Goal: Register for event/course

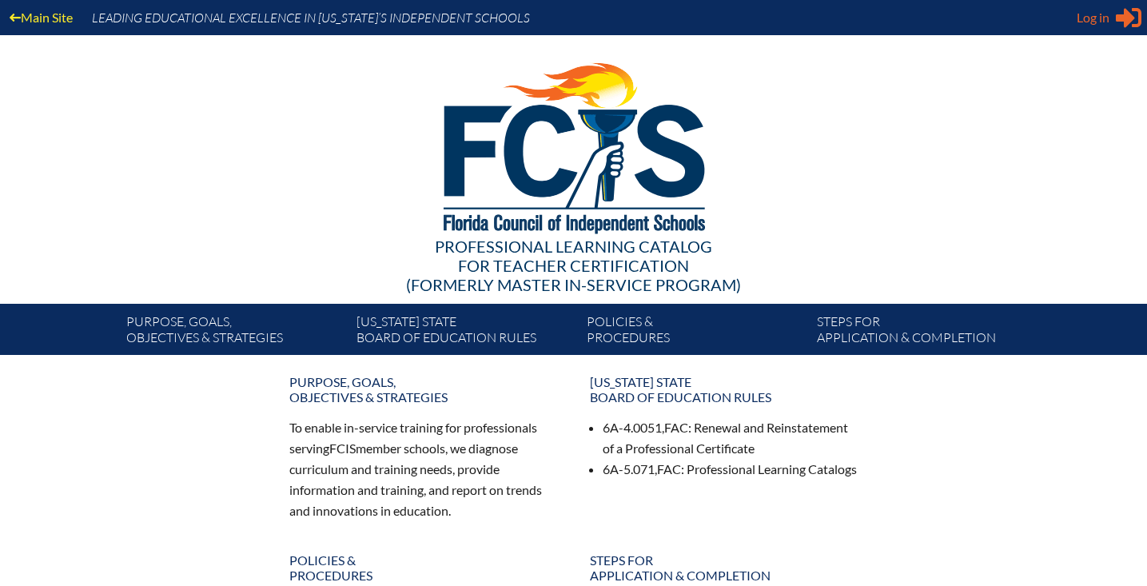
click at [1098, 14] on span "Log in" at bounding box center [1092, 17] width 33 height 19
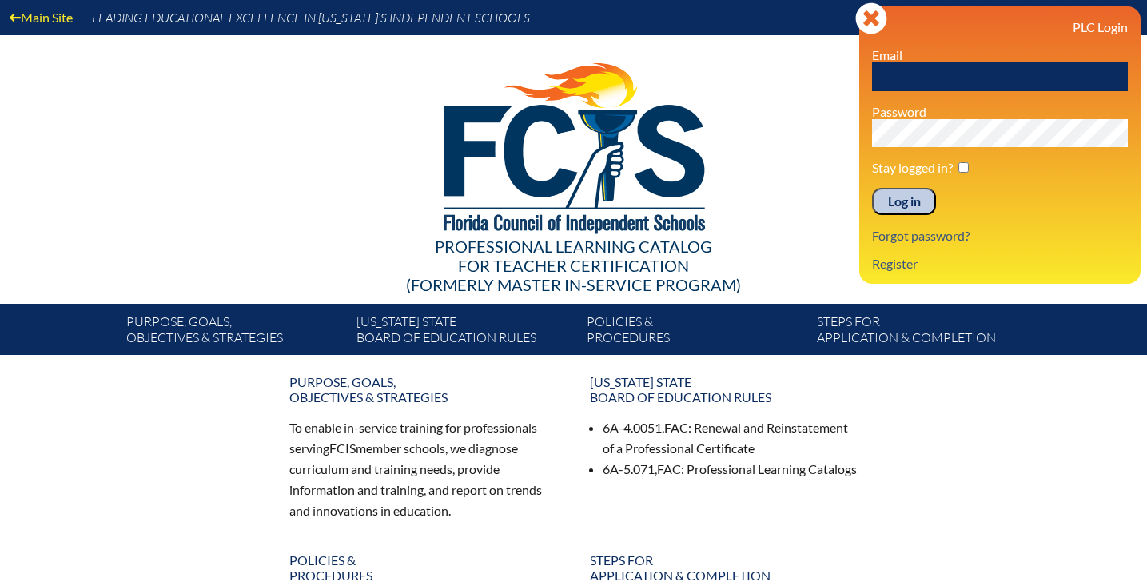
type input "[EMAIL_ADDRESS]"
click at [904, 201] on input "Log in" at bounding box center [904, 201] width 64 height 27
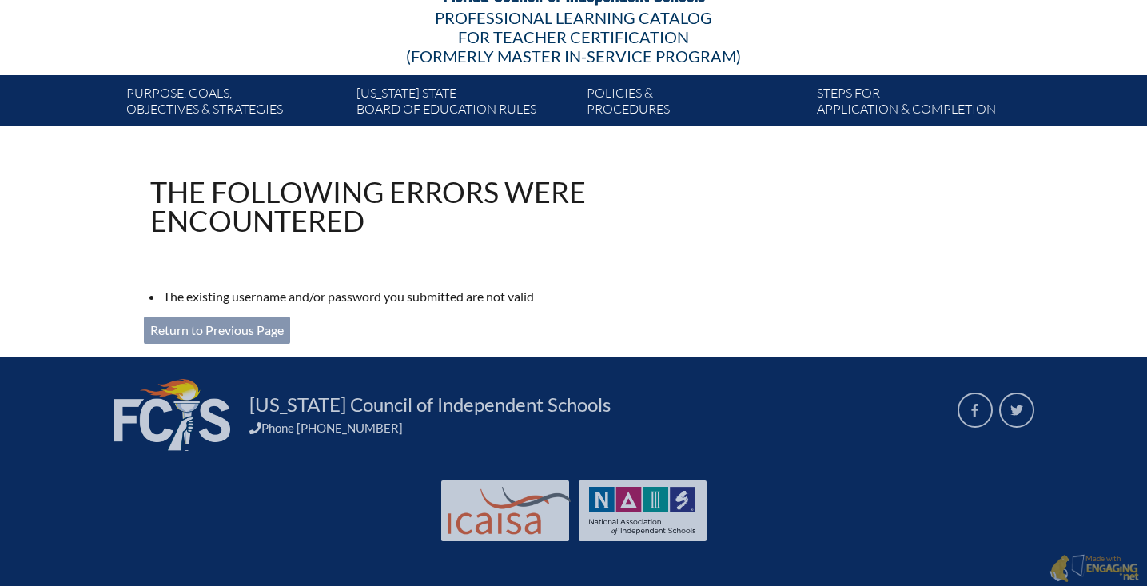
scroll to position [228, 0]
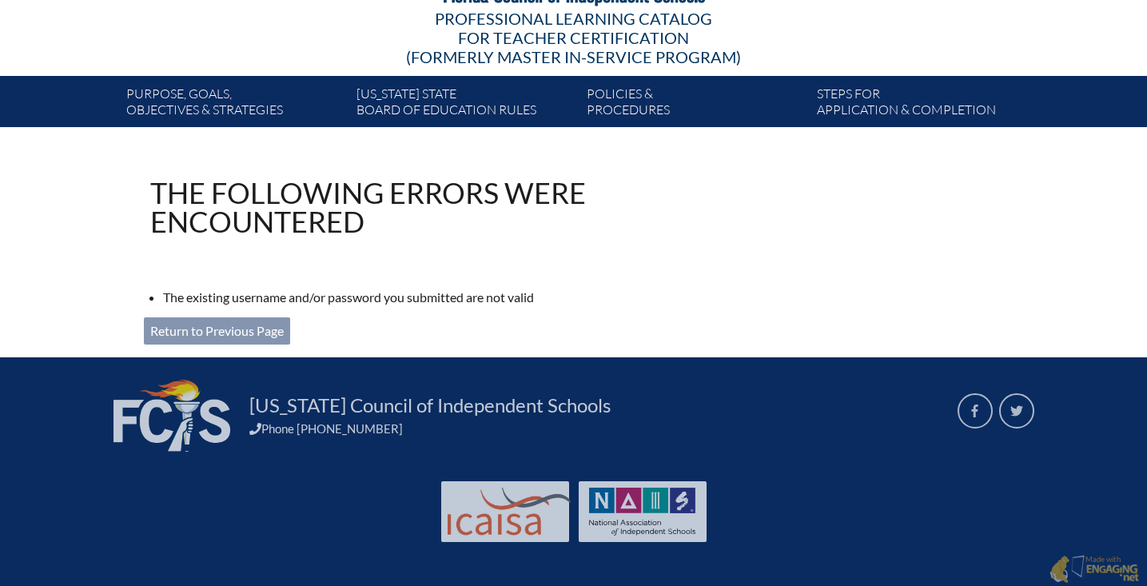
click at [270, 328] on link "Return to Previous Page" at bounding box center [217, 330] width 146 height 27
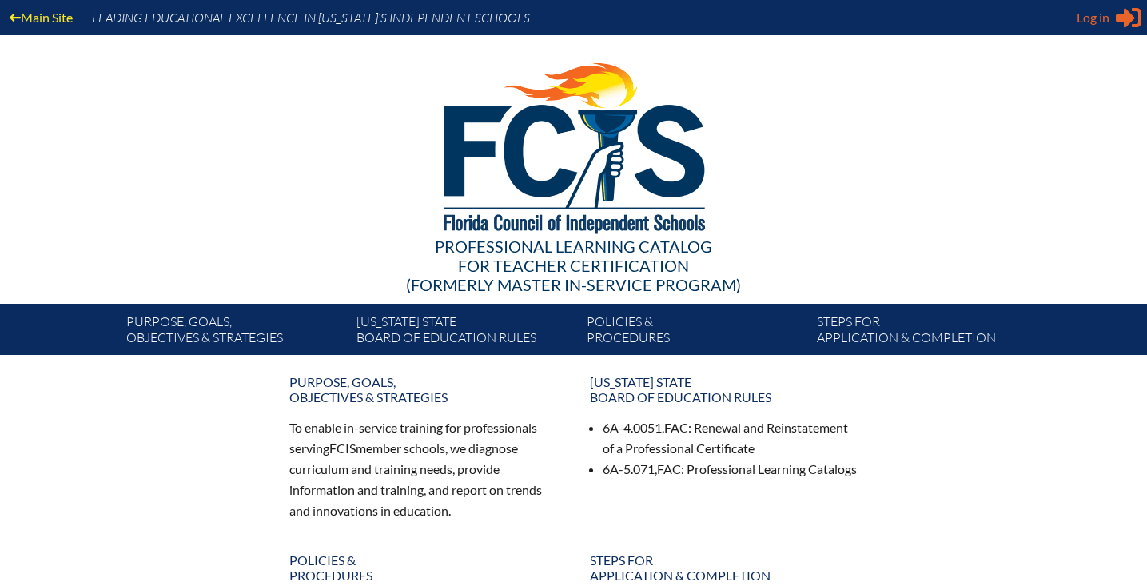
click at [1115, 13] on div "Log in Close Sign in or register" at bounding box center [1108, 18] width 65 height 26
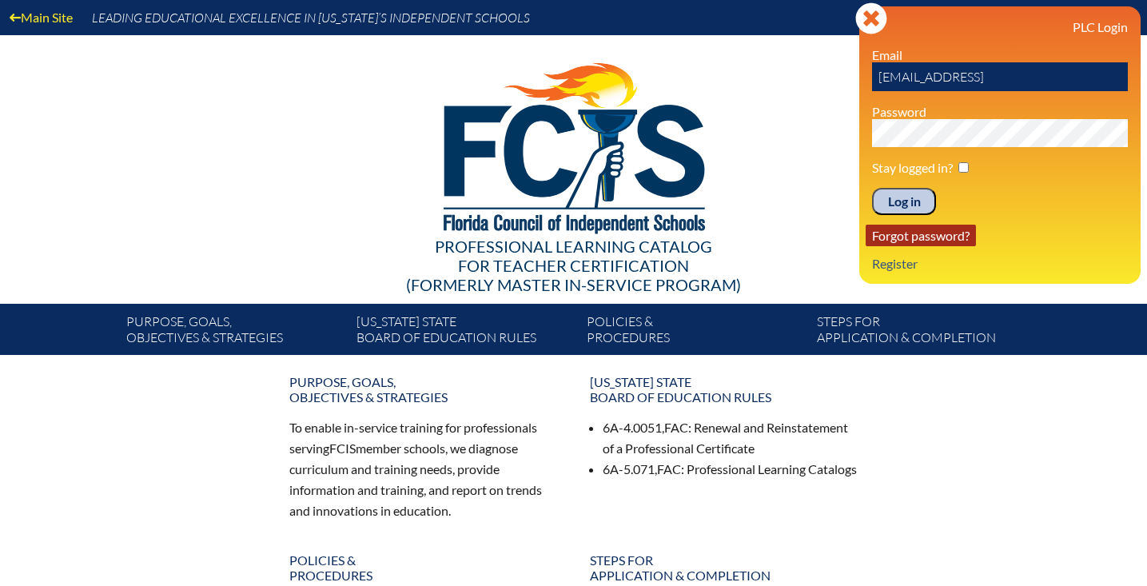
click at [912, 231] on link "Forgot password?" at bounding box center [920, 236] width 110 height 22
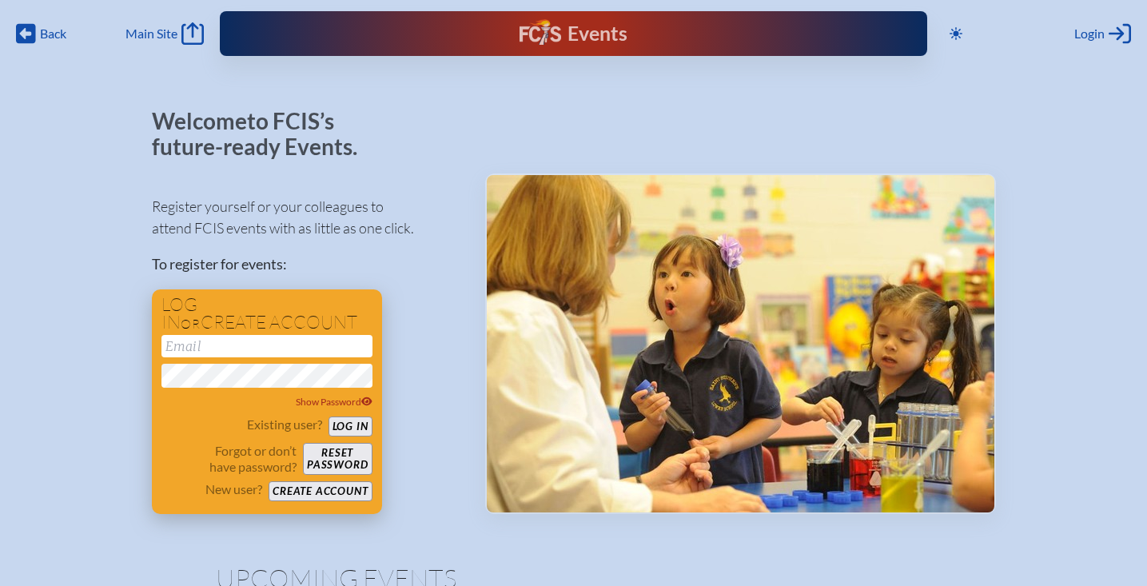
click at [225, 348] on input "email" at bounding box center [266, 346] width 211 height 22
type input "cdensmore@creativelearningacademy.org"
click at [419, 296] on div "Register yourself or your colleagues to attend FCIS events with as little as on…" at bounding box center [306, 347] width 308 height 332
click at [352, 424] on button "Log in" at bounding box center [350, 426] width 44 height 20
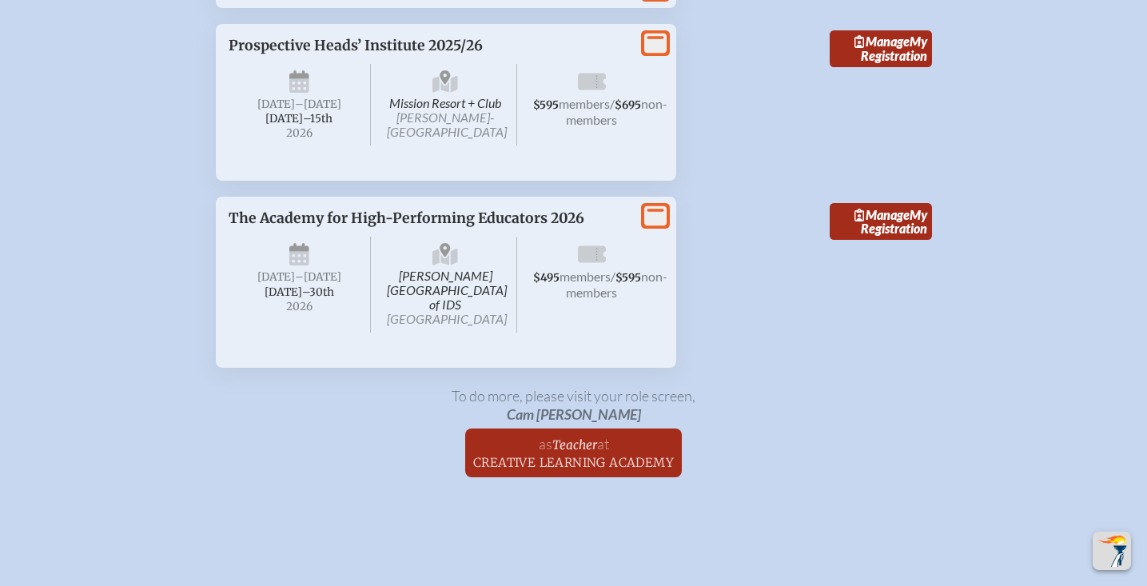
scroll to position [2755, 0]
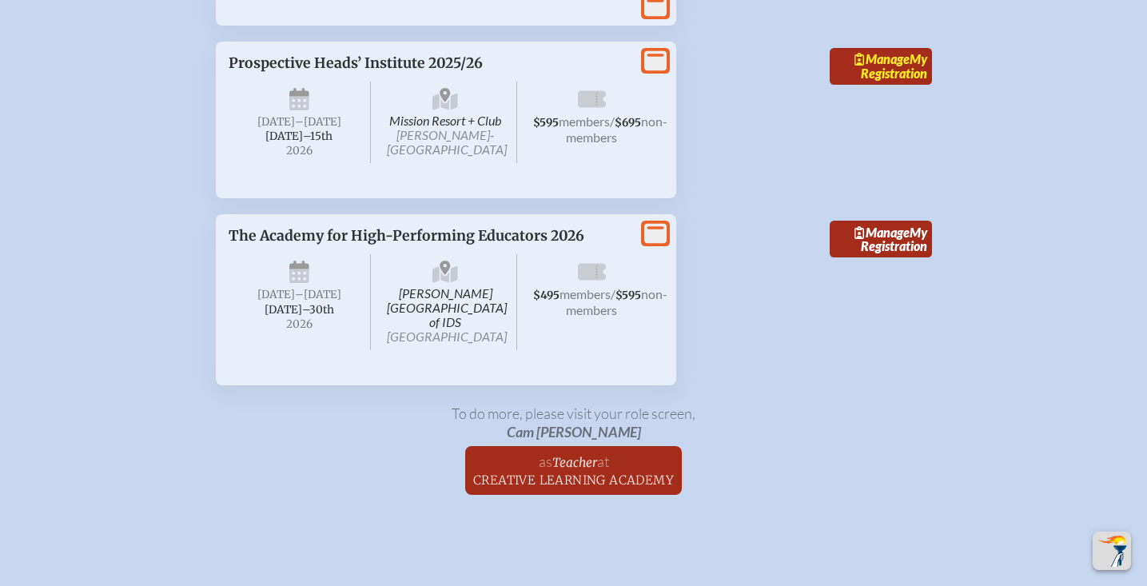
click at [909, 66] on span "Manage" at bounding box center [881, 58] width 55 height 15
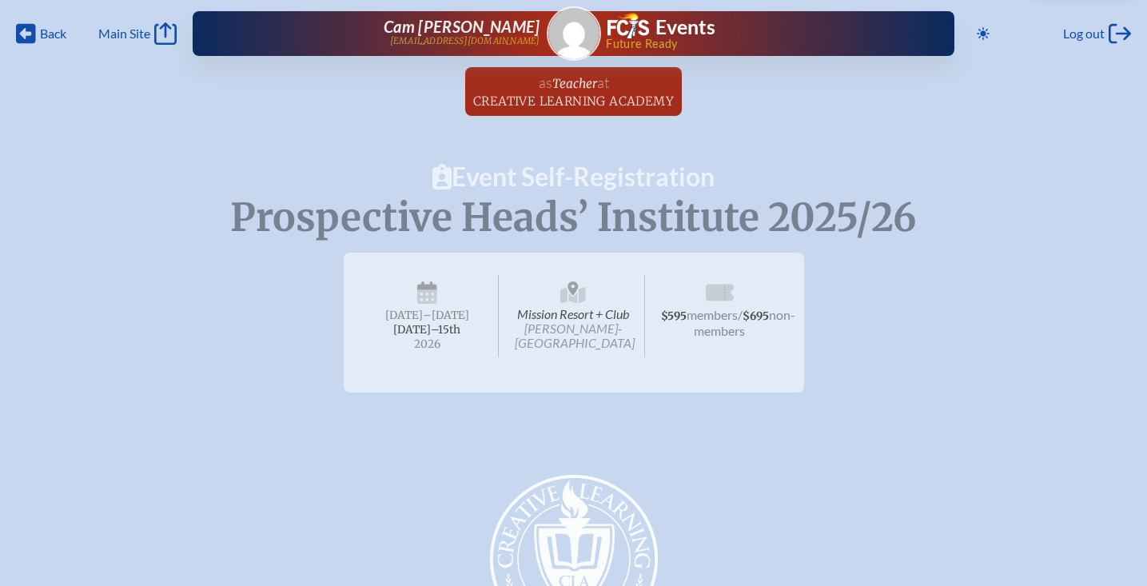
radio input "true"
